Goal: Information Seeking & Learning: Learn about a topic

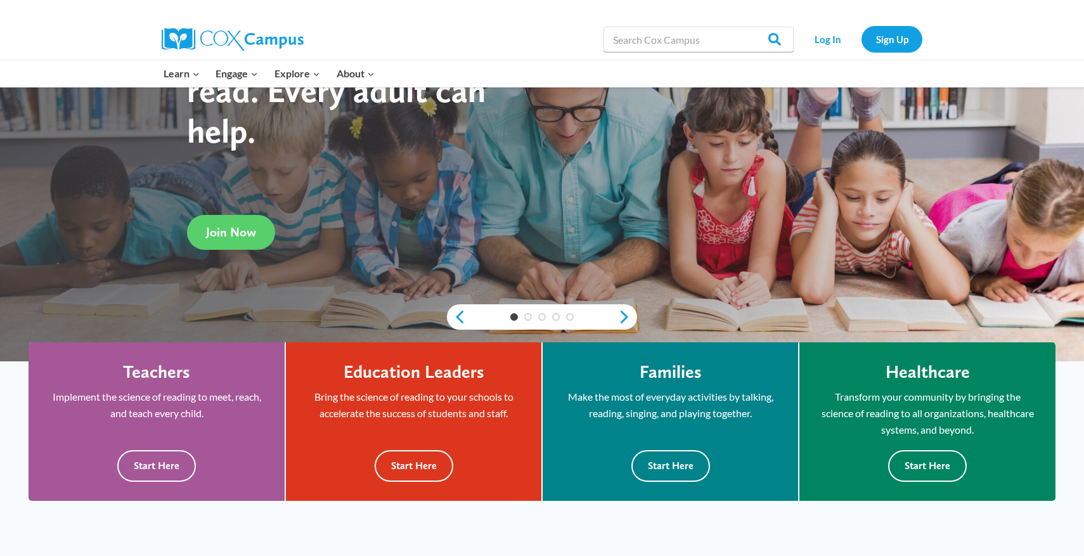
scroll to position [144, 0]
click at [428, 456] on button "Start Here" at bounding box center [414, 464] width 79 height 31
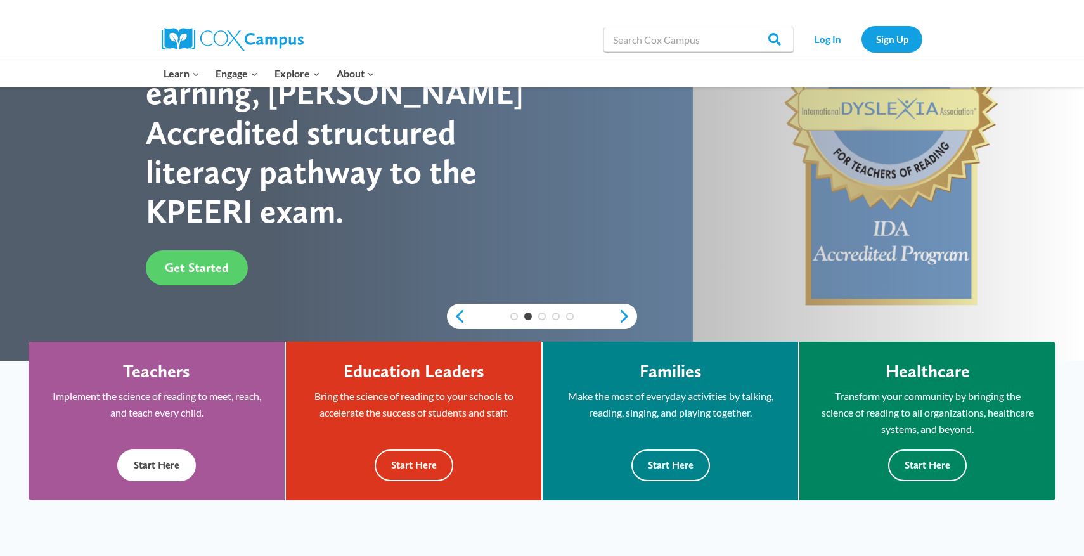
click at [158, 477] on button "Start Here" at bounding box center [156, 464] width 79 height 31
click at [672, 469] on button "Start Here" at bounding box center [670, 464] width 79 height 31
click at [172, 453] on button "Start Here" at bounding box center [156, 464] width 79 height 31
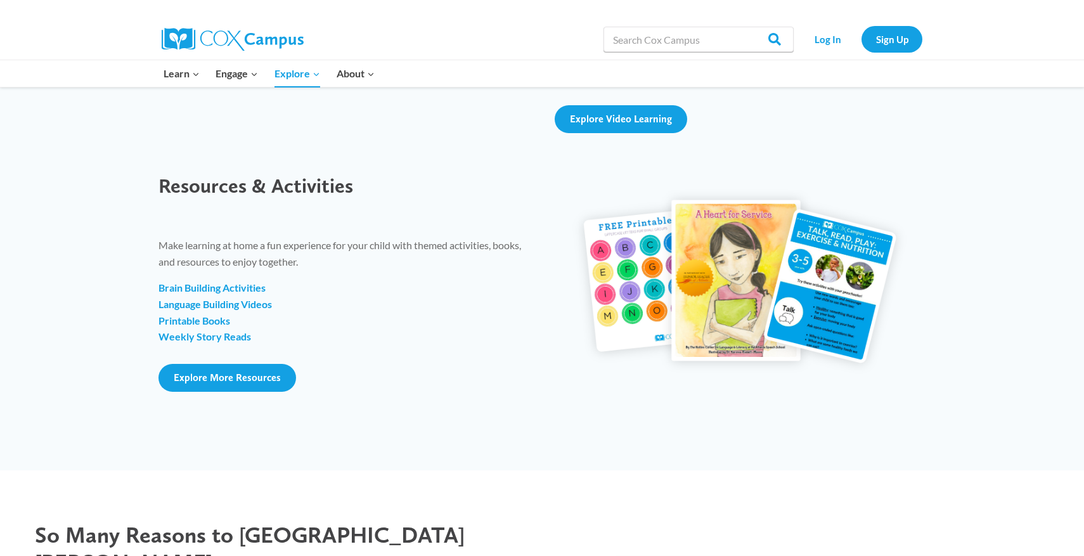
scroll to position [1455, 0]
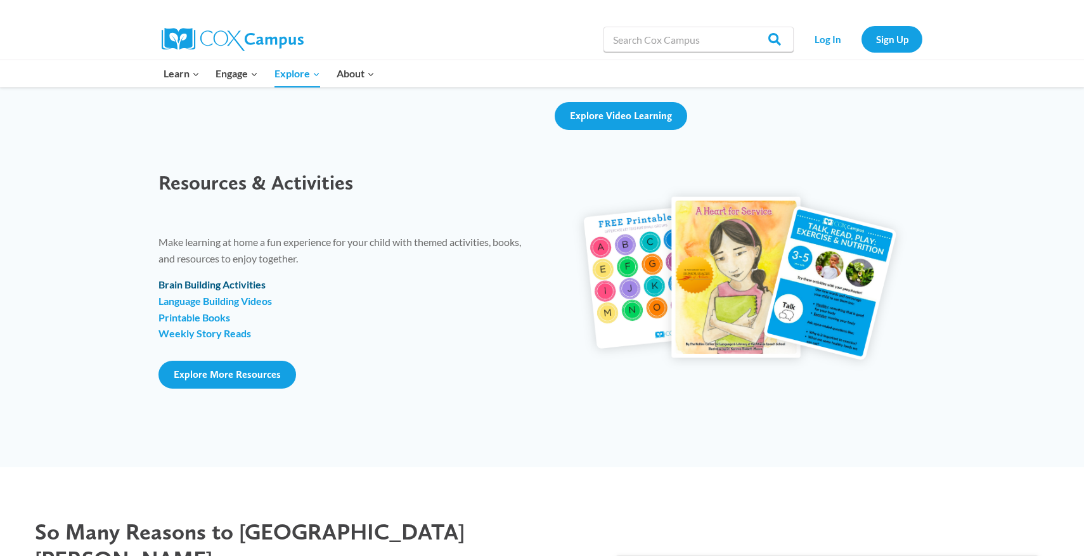
click at [248, 283] on strong "Brain Building Activities" at bounding box center [211, 284] width 107 height 12
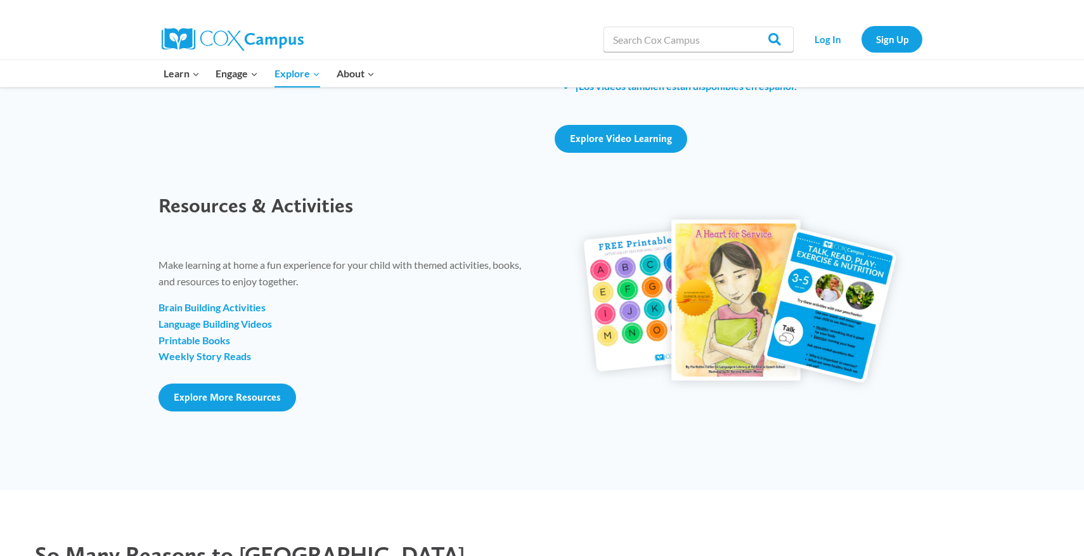
scroll to position [1426, 0]
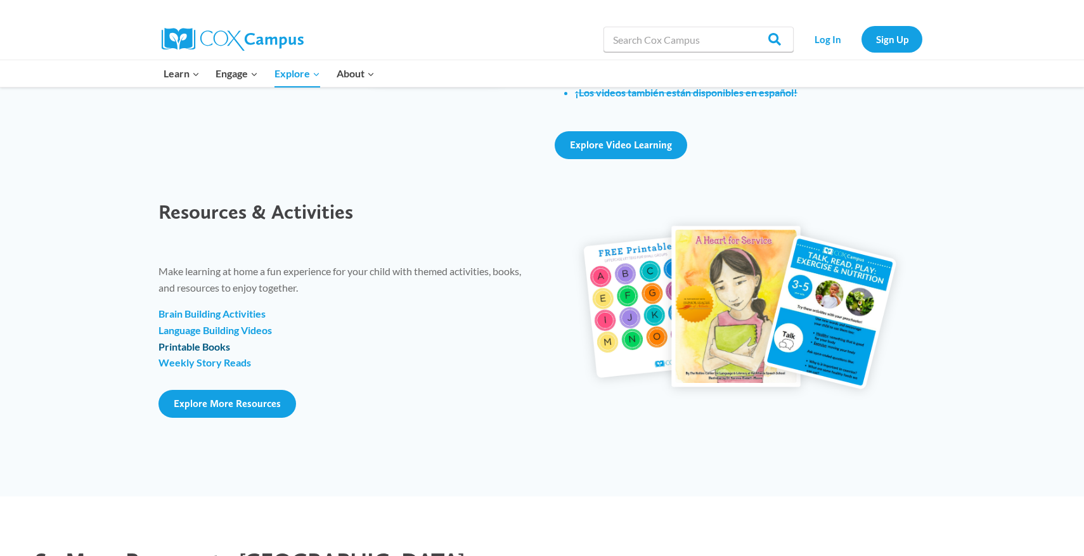
click at [208, 347] on strong "Printable Books" at bounding box center [194, 346] width 72 height 12
click at [207, 369] on p "Brain Building Activities Language Building Videos Printable Books Weekly Story…" at bounding box center [343, 338] width 371 height 65
click at [205, 364] on link "Weekly Story Reads" at bounding box center [204, 362] width 93 height 12
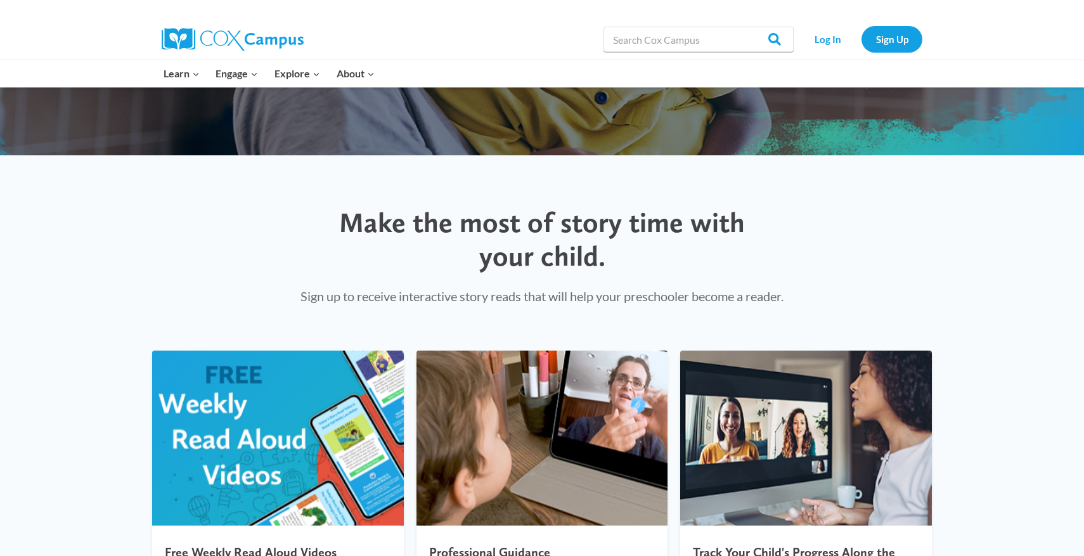
scroll to position [87, 0]
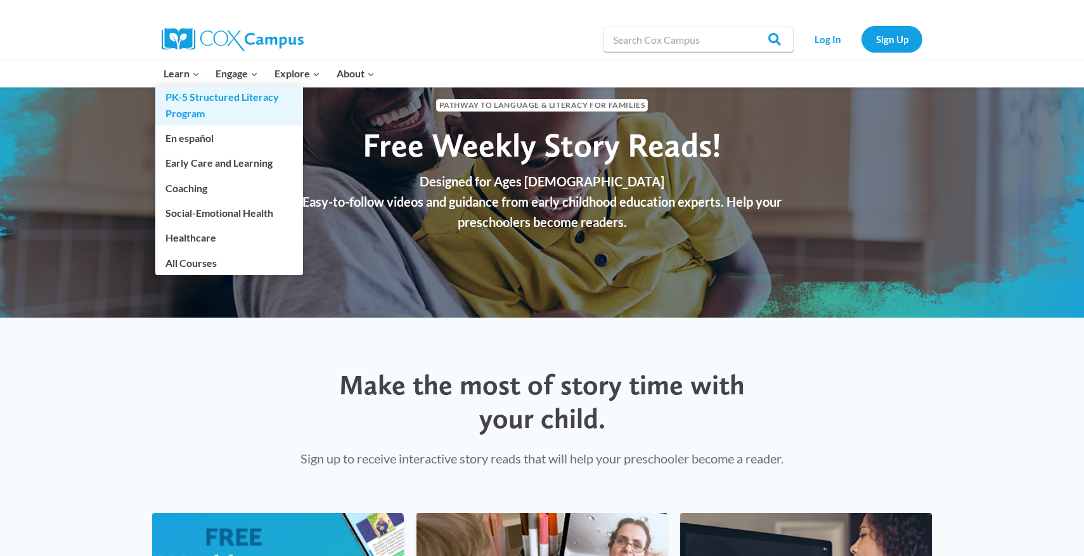
click at [196, 99] on link "PK-5 Structured Literacy Program" at bounding box center [229, 105] width 148 height 41
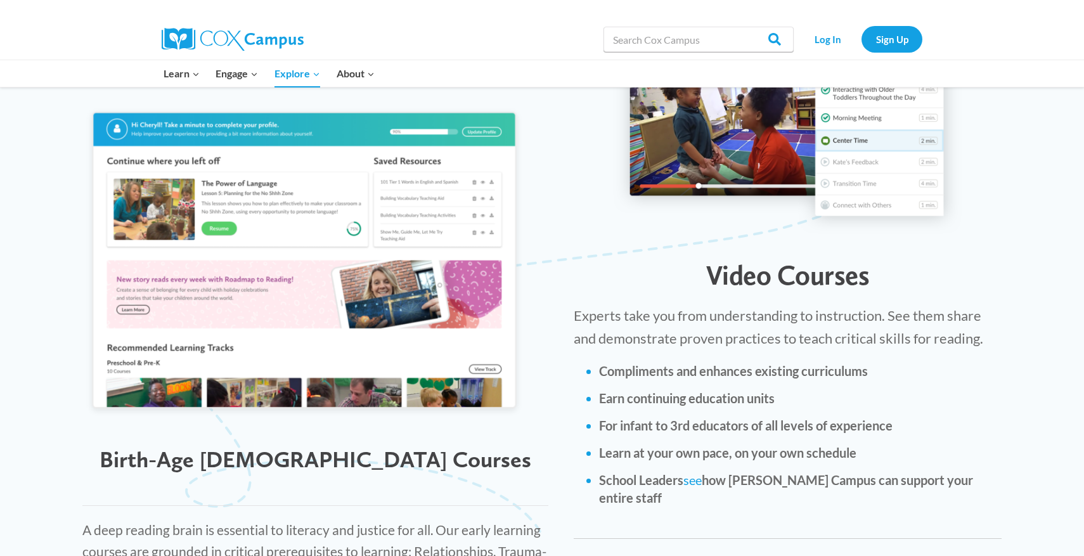
scroll to position [910, 0]
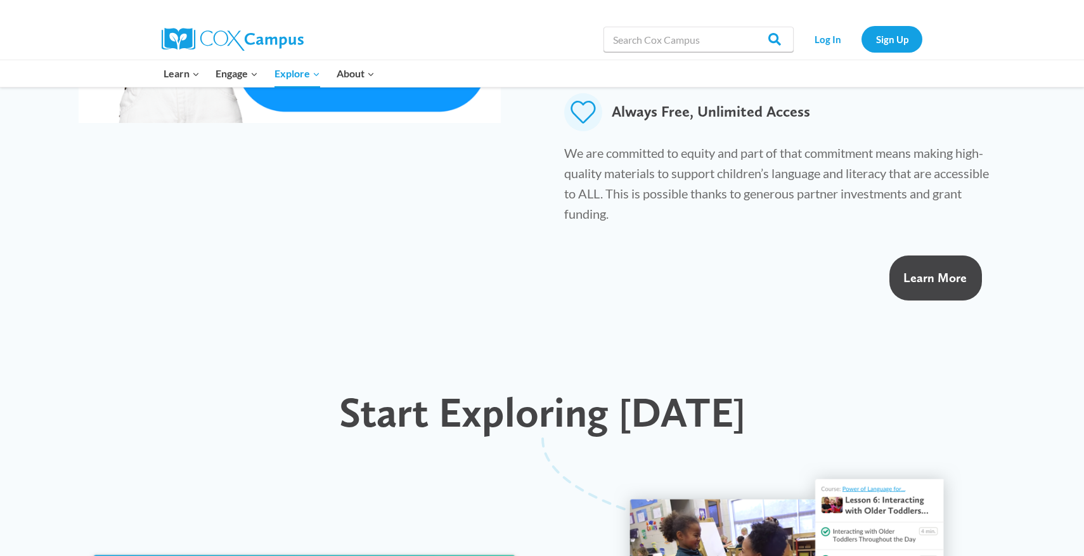
click at [910, 255] on link "Learn More" at bounding box center [935, 277] width 93 height 45
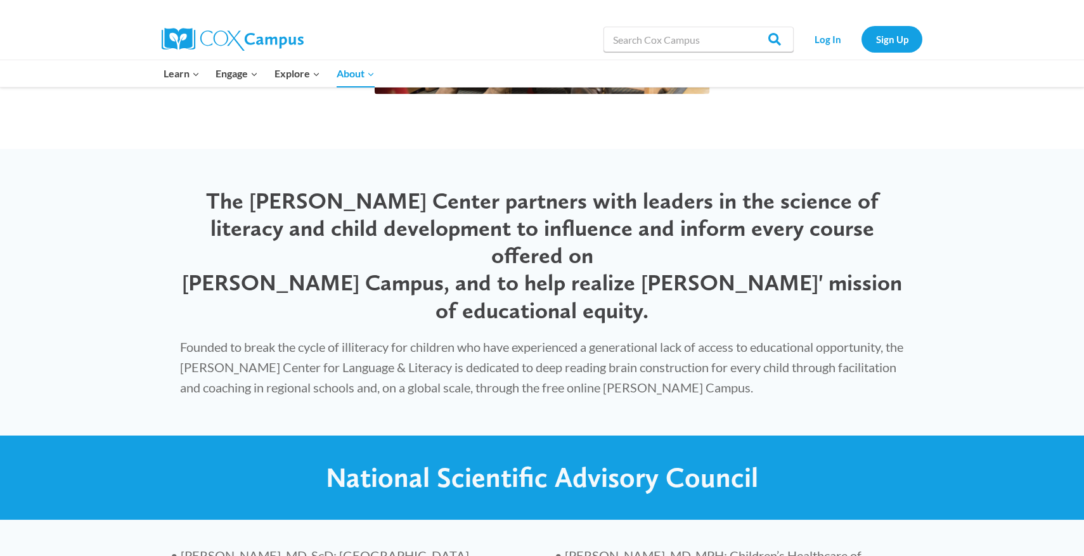
scroll to position [2222, 0]
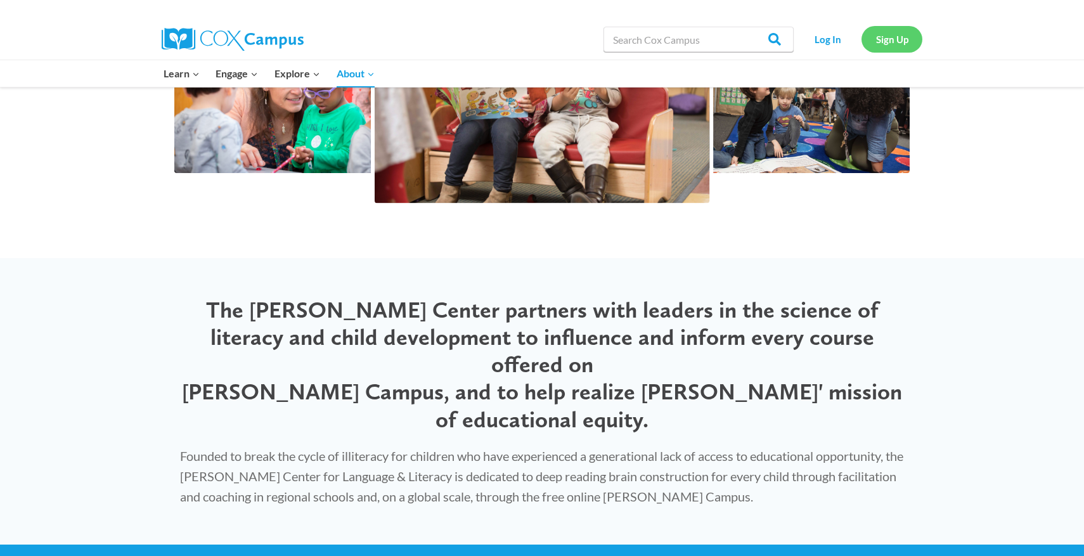
click at [888, 41] on link "Sign Up" at bounding box center [891, 39] width 61 height 26
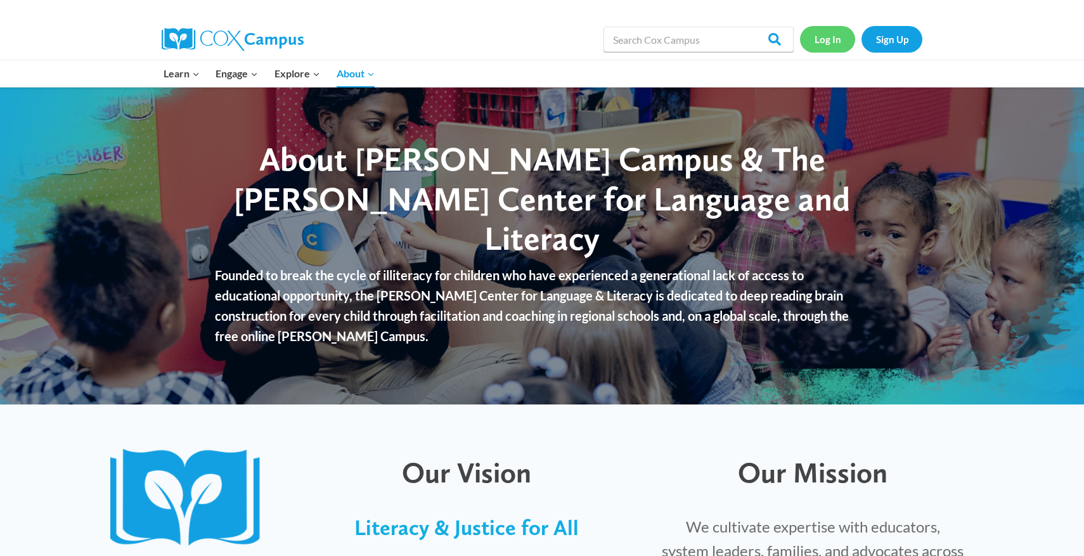
click at [830, 45] on link "Log In" at bounding box center [827, 39] width 55 height 26
